Goal: Task Accomplishment & Management: Manage account settings

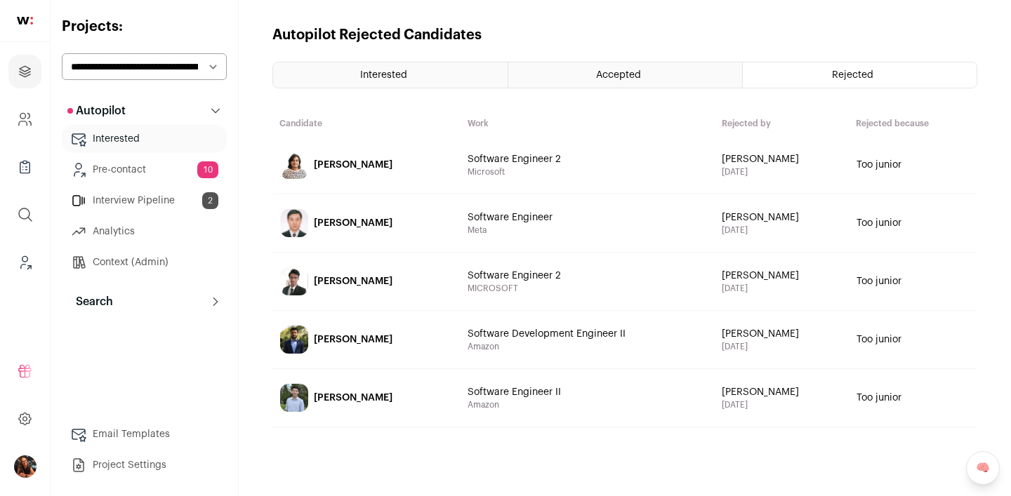
click at [127, 67] on select "**********" at bounding box center [144, 66] width 165 height 27
click at [131, 66] on select "**********" at bounding box center [144, 66] width 165 height 27
select select "*****"
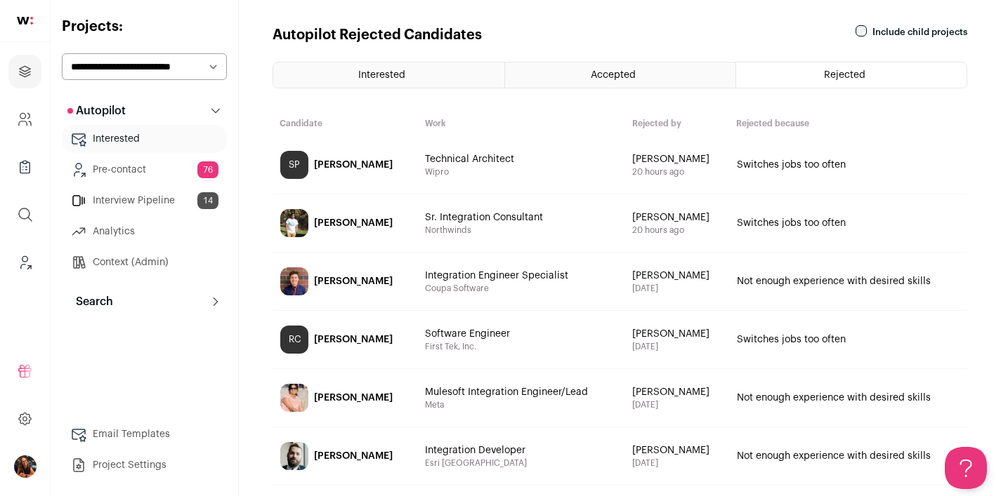
click at [132, 140] on link "Interested" at bounding box center [144, 139] width 165 height 28
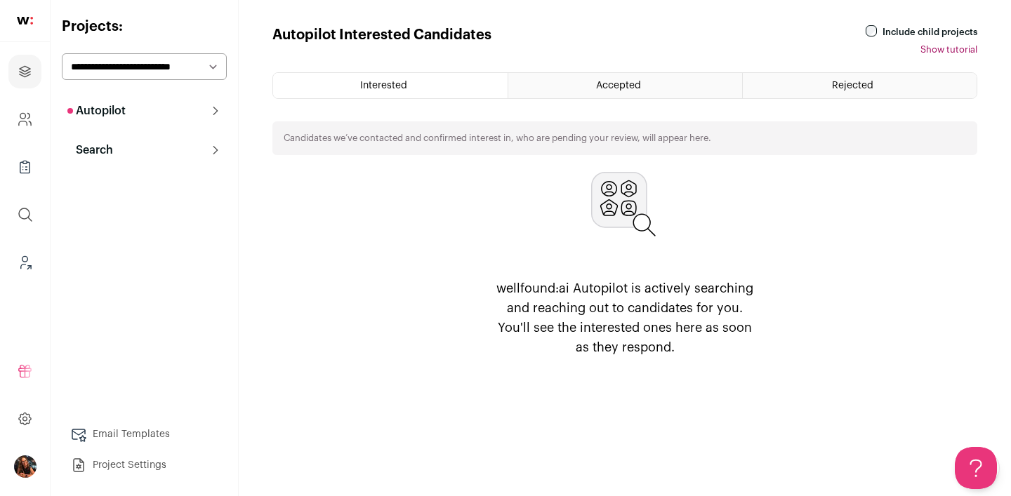
click at [152, 108] on button "Autopilot" at bounding box center [144, 111] width 165 height 28
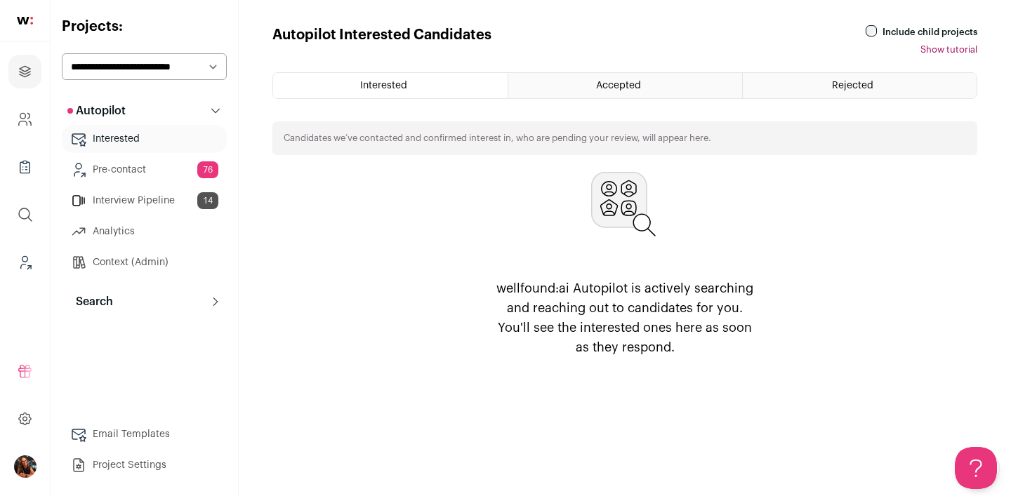
click at [616, 88] on span "Accepted" at bounding box center [618, 86] width 45 height 10
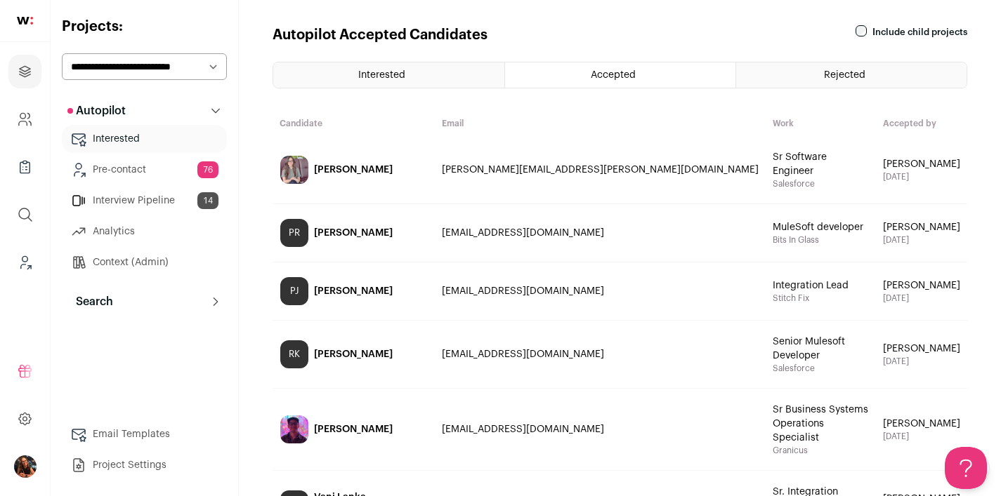
click at [385, 81] on div "Interested" at bounding box center [388, 74] width 231 height 25
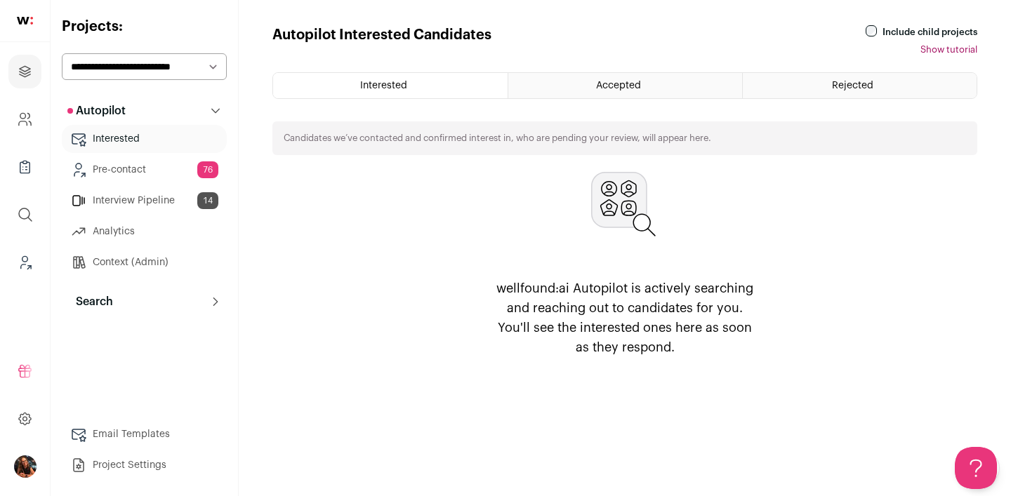
click at [138, 303] on button "Search" at bounding box center [144, 302] width 165 height 28
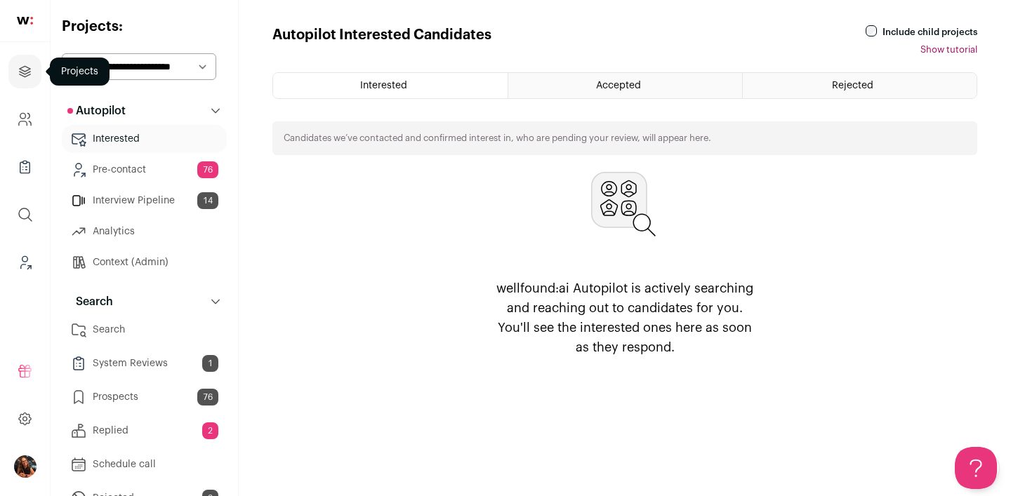
click at [17, 69] on icon "Projects" at bounding box center [25, 71] width 16 height 17
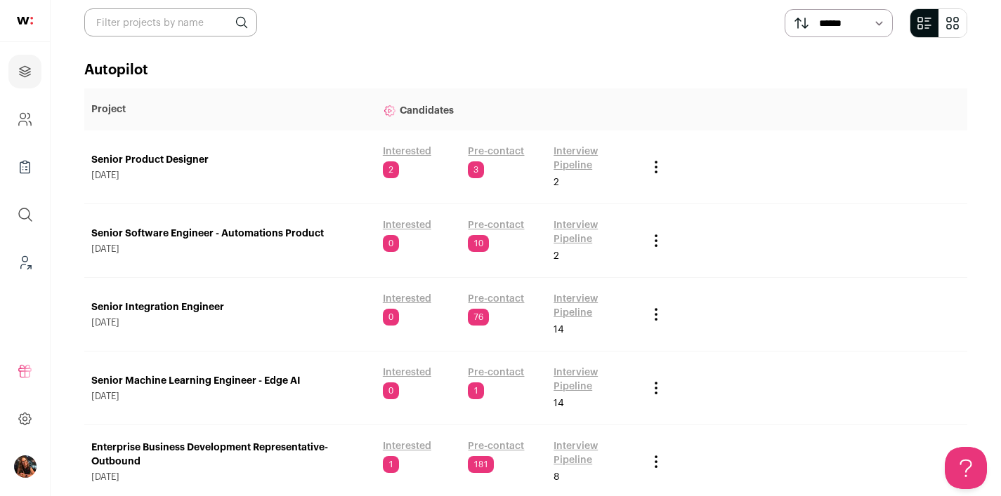
scroll to position [144, 0]
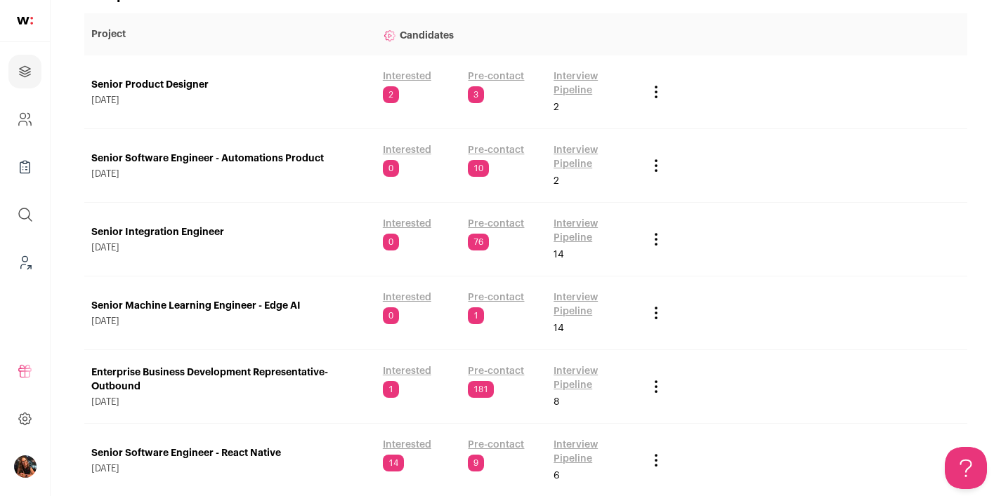
click at [494, 150] on link "Pre-contact" at bounding box center [496, 150] width 56 height 14
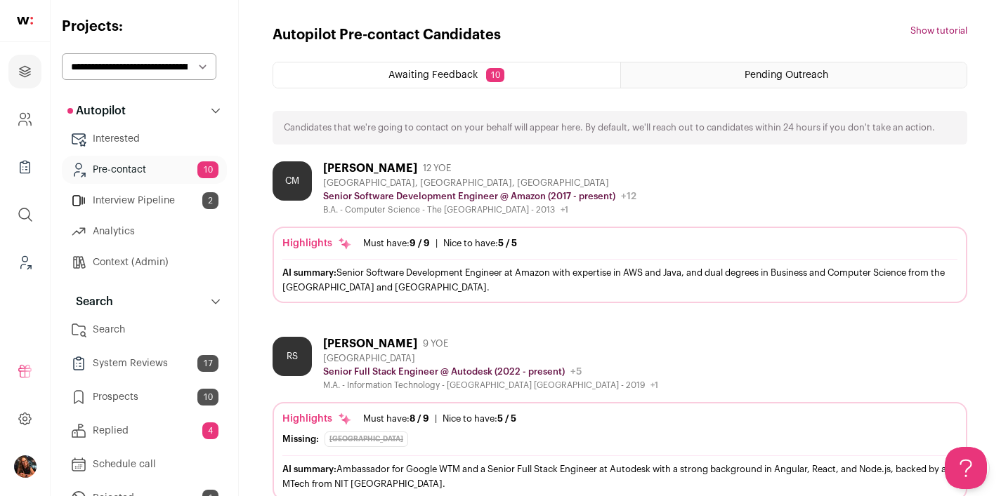
click at [353, 165] on div "[PERSON_NAME]" at bounding box center [370, 168] width 94 height 14
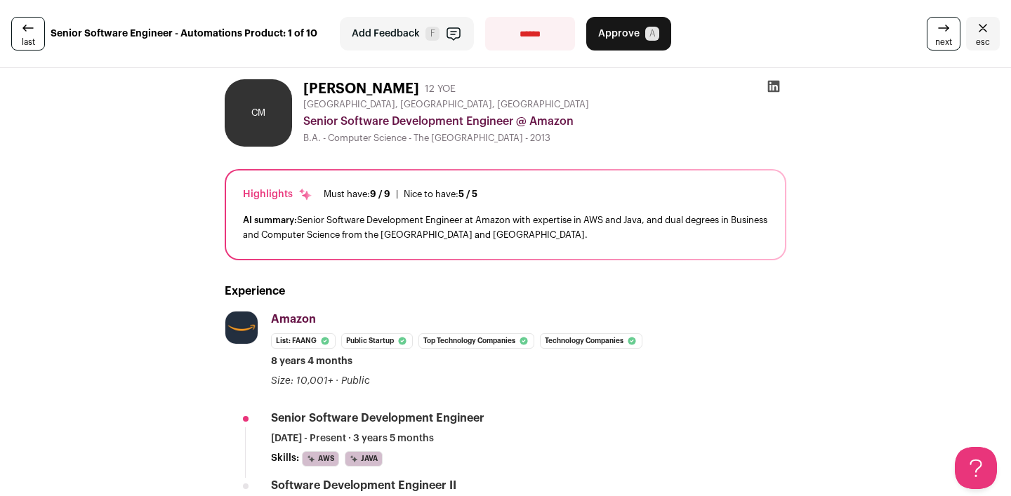
click at [979, 27] on icon "Close" at bounding box center [983, 28] width 8 height 8
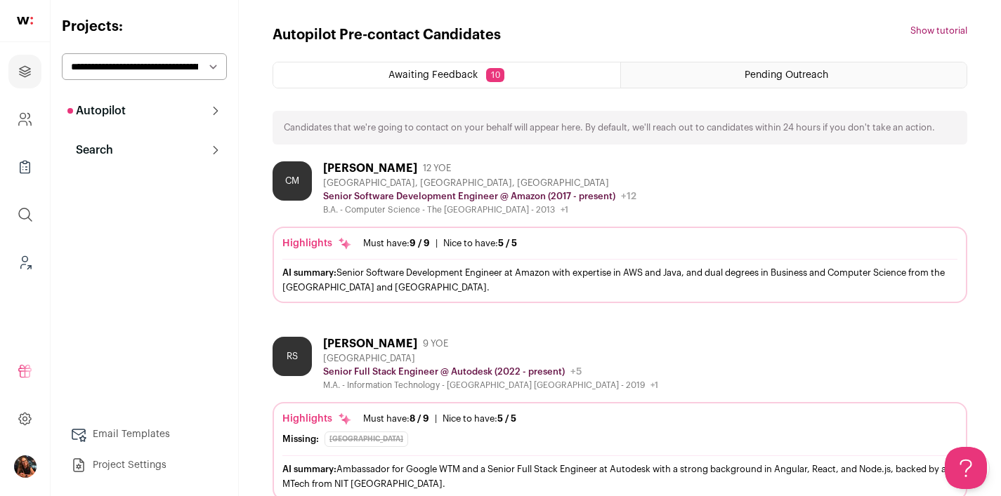
click at [211, 109] on icon at bounding box center [215, 110] width 11 height 11
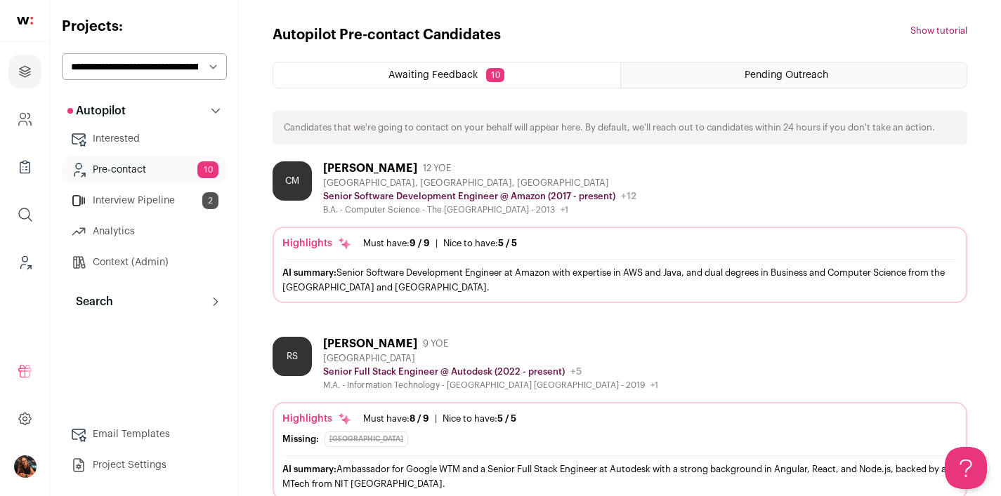
click at [147, 136] on link "Interested" at bounding box center [144, 139] width 165 height 28
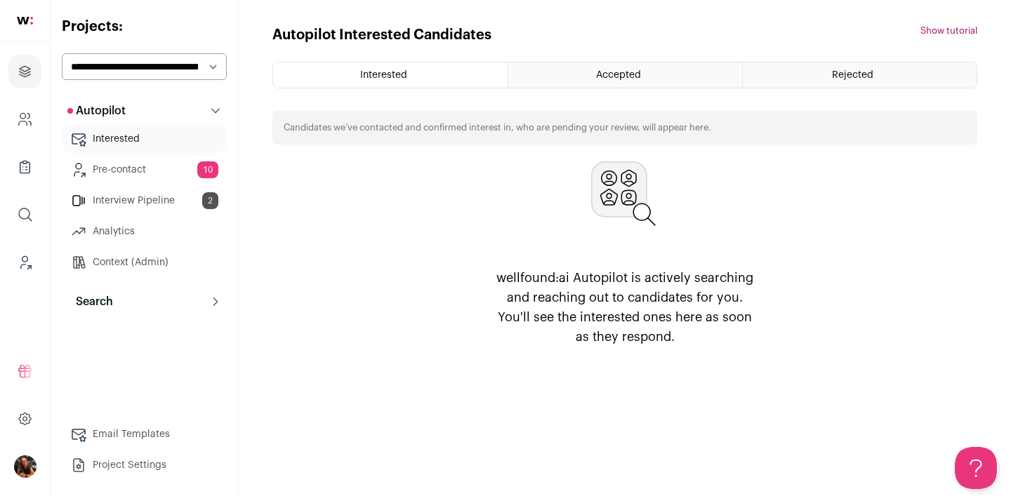
click at [619, 74] on span "Accepted" at bounding box center [618, 75] width 45 height 10
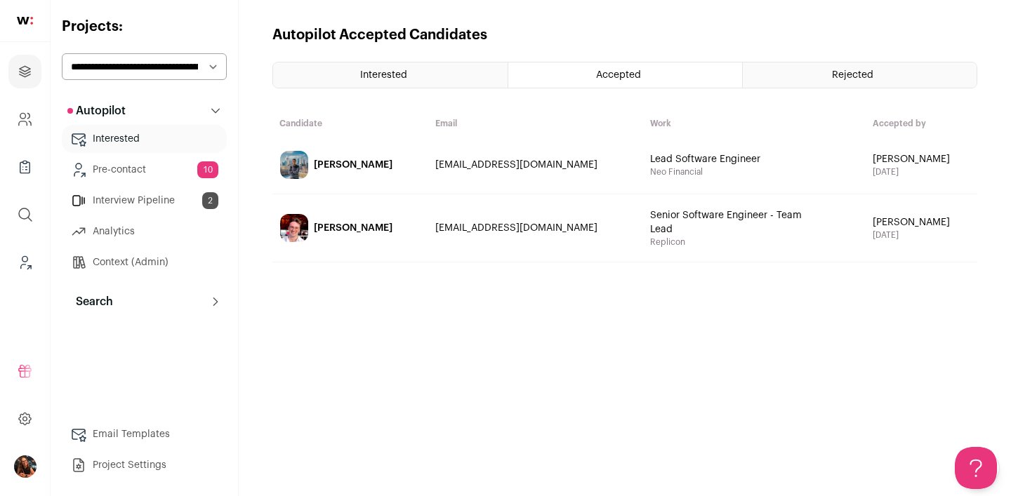
click at [381, 73] on span "Interested" at bounding box center [383, 75] width 47 height 10
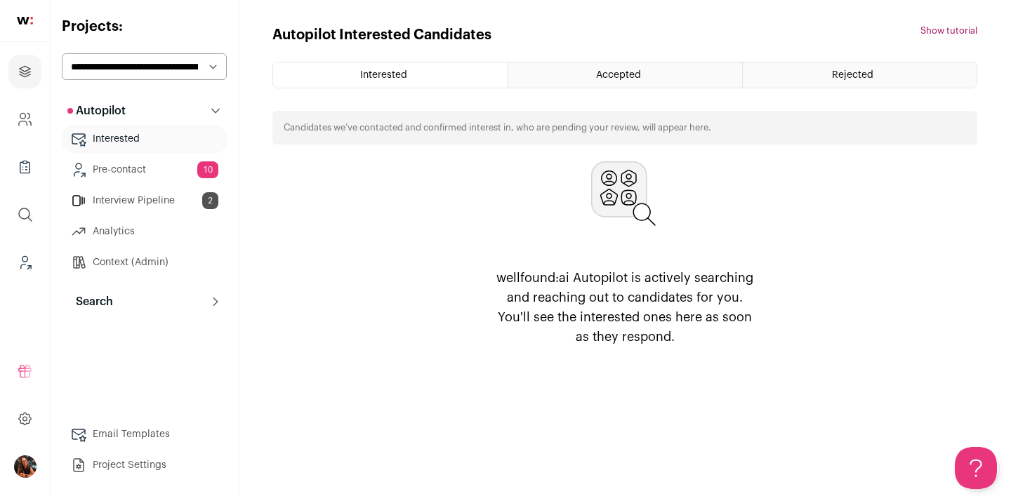
click at [626, 76] on span "Accepted" at bounding box center [618, 75] width 45 height 10
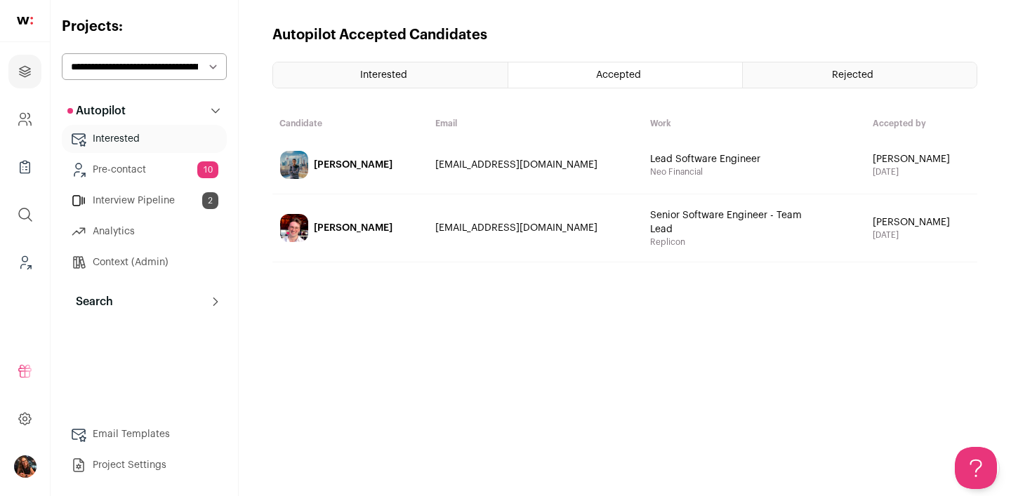
click at [359, 161] on div "[PERSON_NAME]" at bounding box center [353, 165] width 79 height 14
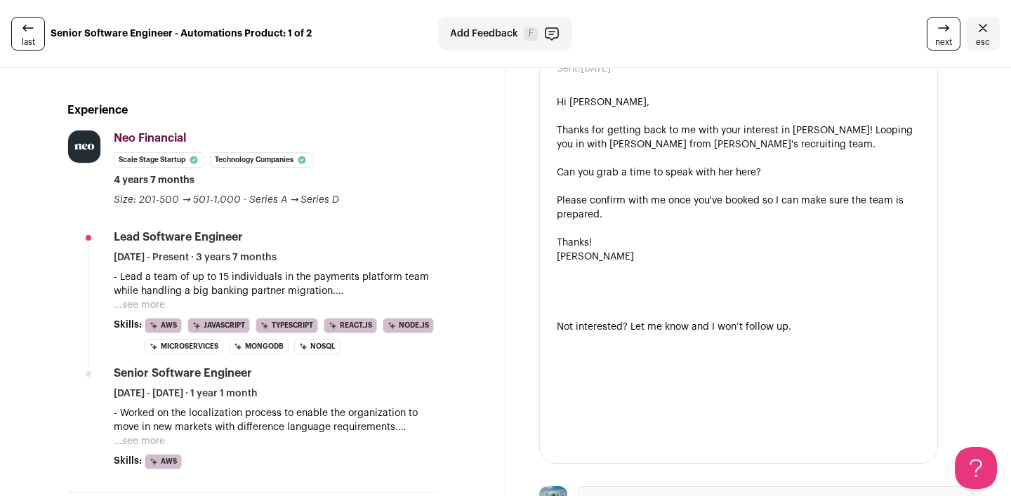
scroll to position [342, 0]
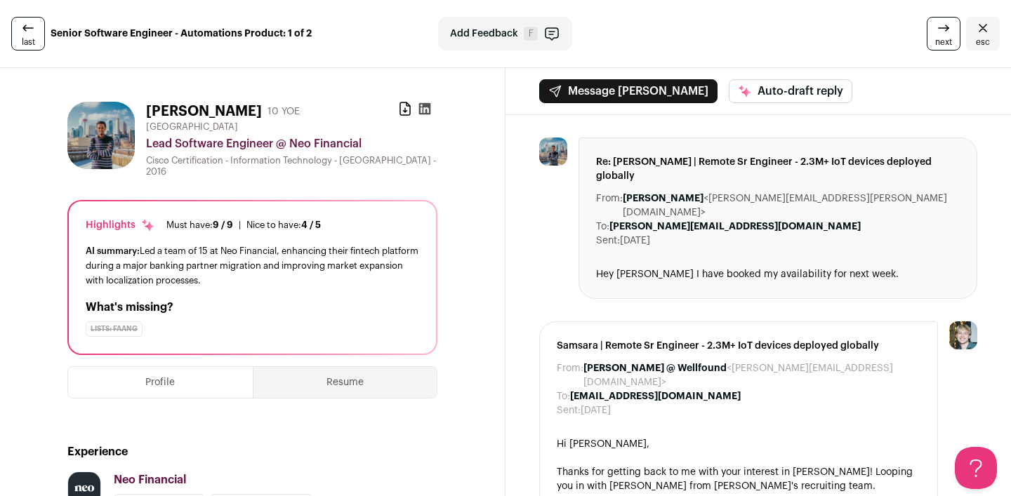
scroll to position [0, 0]
